Goal: Find specific page/section: Find specific page/section

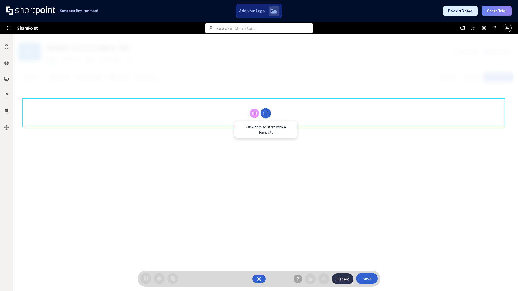
click at [266, 113] on circle at bounding box center [266, 113] width 10 height 10
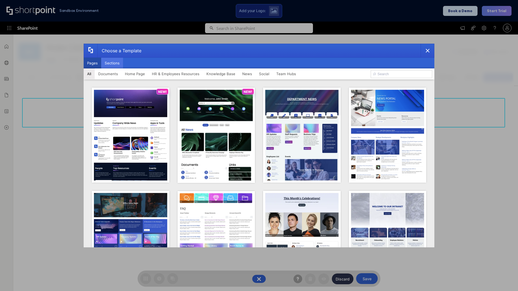
click at [112, 63] on button "Sections" at bounding box center [112, 63] width 22 height 11
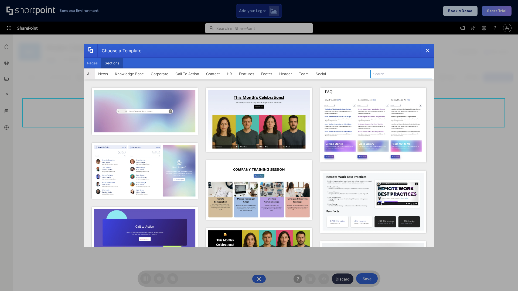
type input "Articles"
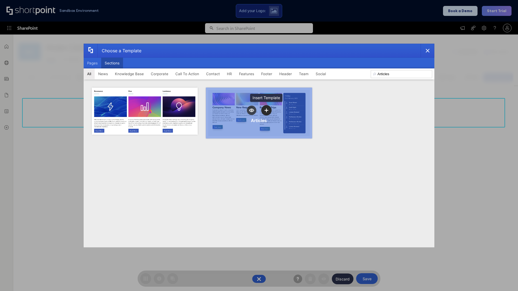
click at [266, 110] on icon "template selector" at bounding box center [266, 110] width 4 height 4
